Goal: Information Seeking & Learning: Learn about a topic

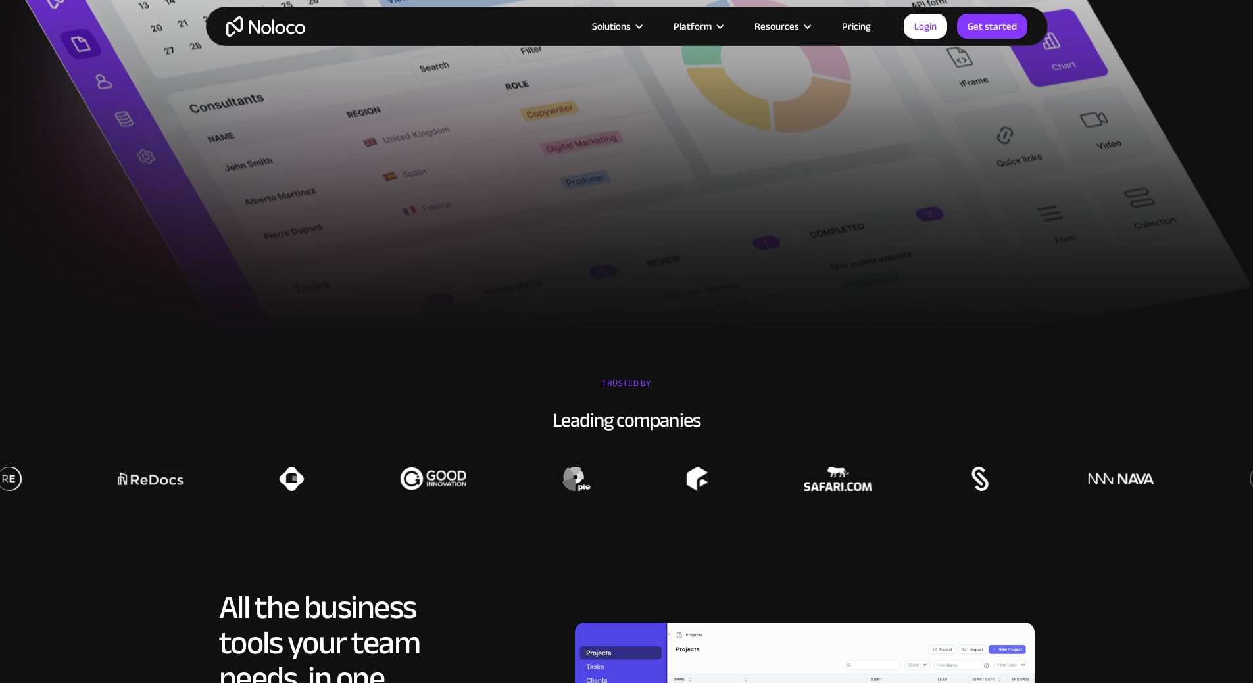
scroll to position [521, 0]
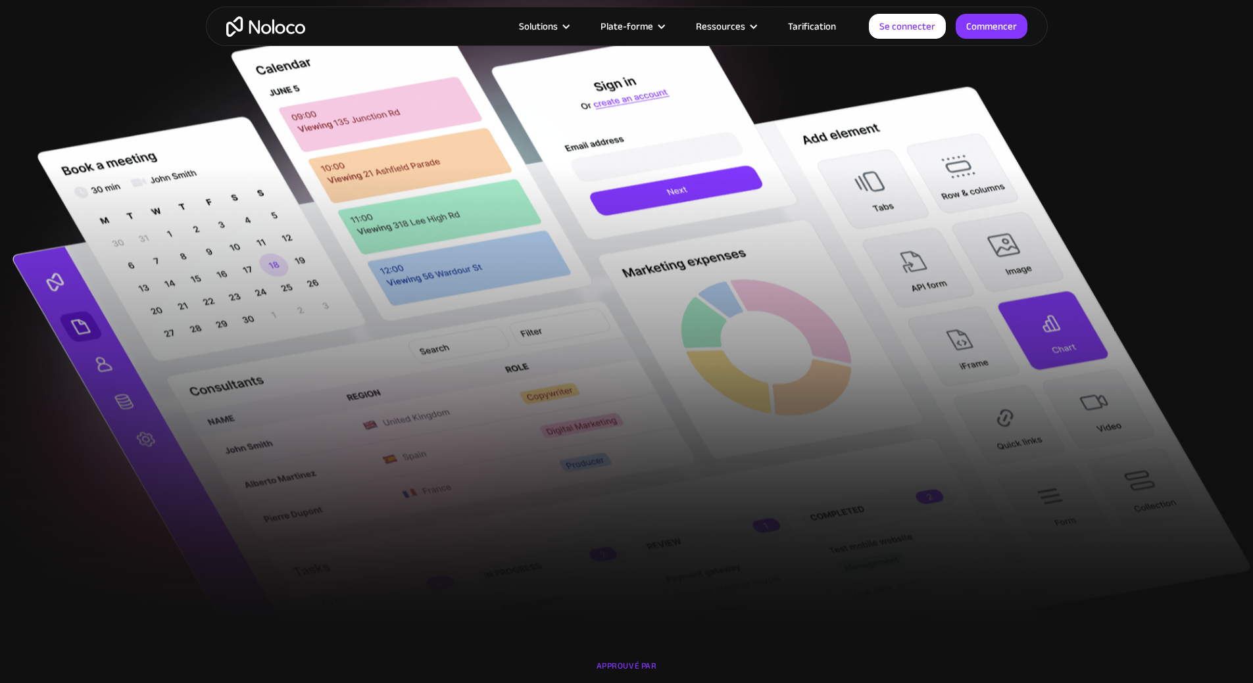
click at [1147, 107] on img at bounding box center [626, 355] width 1253 height 678
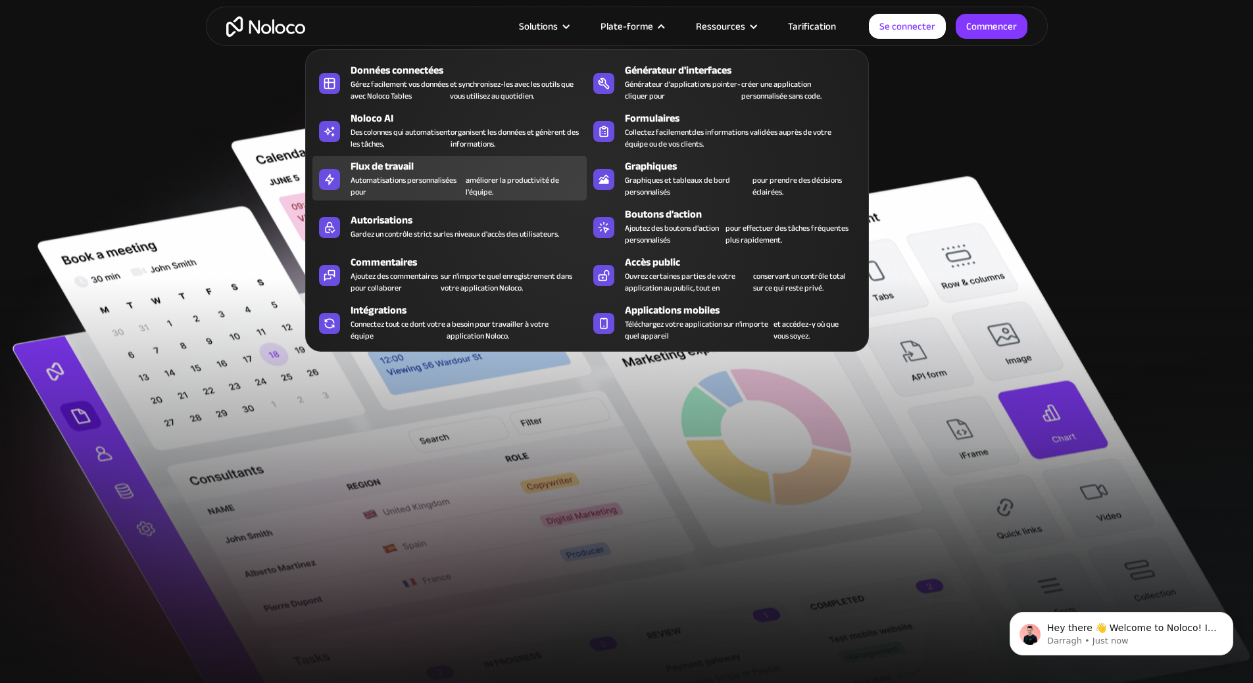
scroll to position [0, 0]
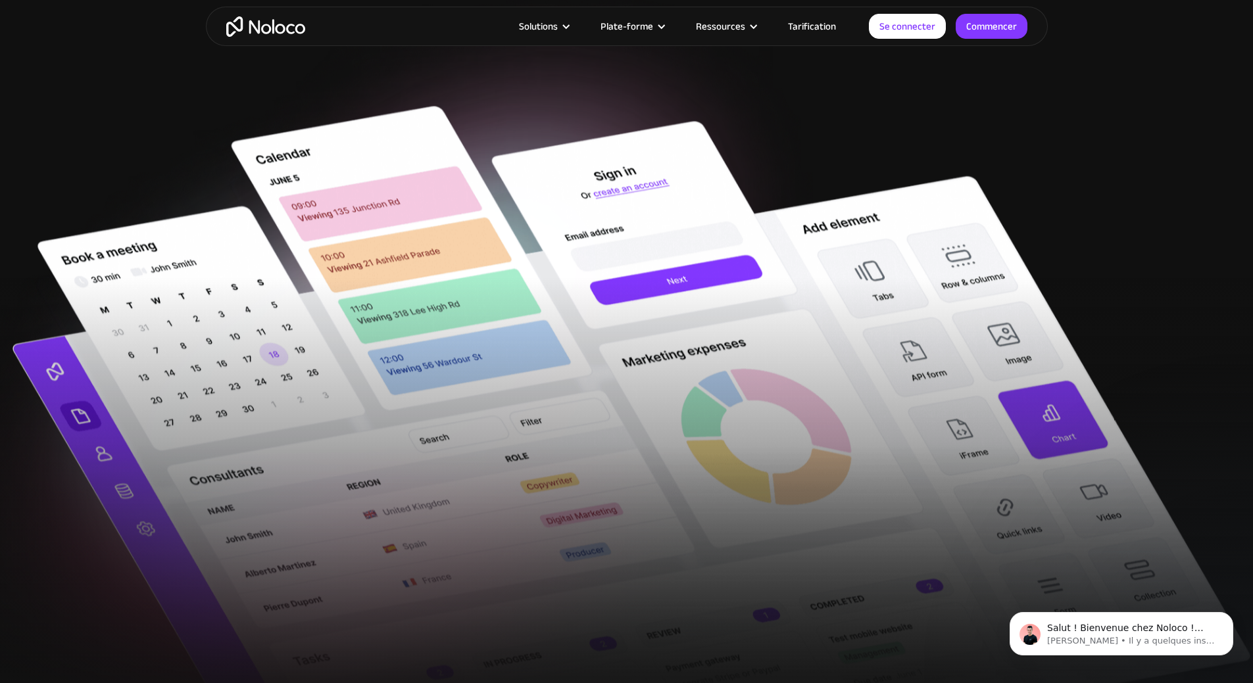
click at [820, 26] on font "Tarification" at bounding box center [812, 26] width 48 height 18
